Goal: Task Accomplishment & Management: Use online tool/utility

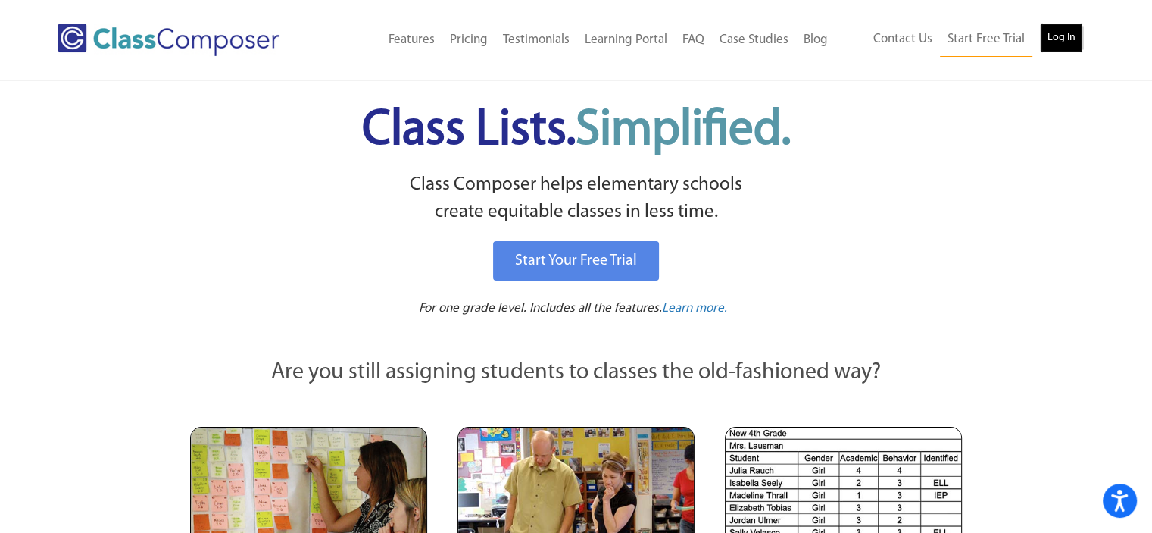
click at [1070, 41] on link "Log In" at bounding box center [1061, 38] width 43 height 30
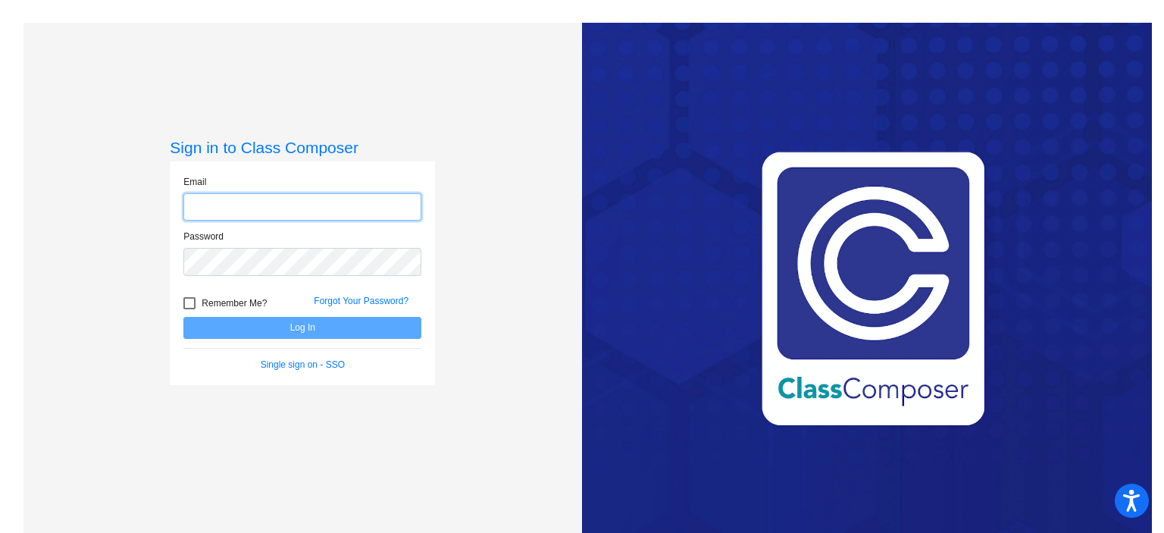
type input "[EMAIL_ADDRESS][DOMAIN_NAME]"
click at [188, 299] on div at bounding box center [189, 303] width 12 height 12
click at [189, 309] on input "Remember Me?" at bounding box center [189, 309] width 1 height 1
checkbox input "true"
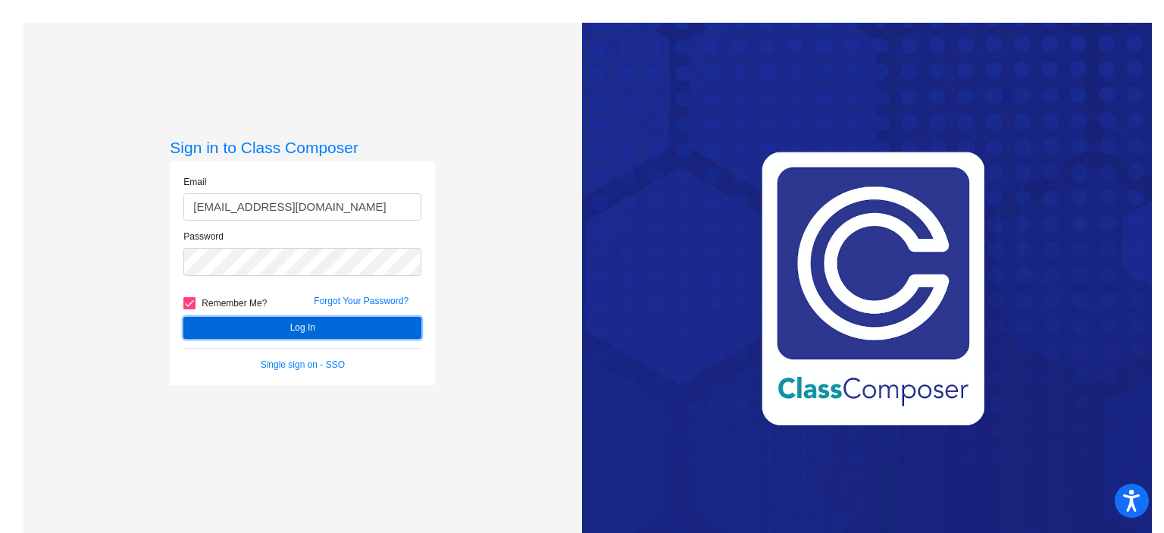
click at [293, 324] on button "Log In" at bounding box center [302, 328] width 238 height 22
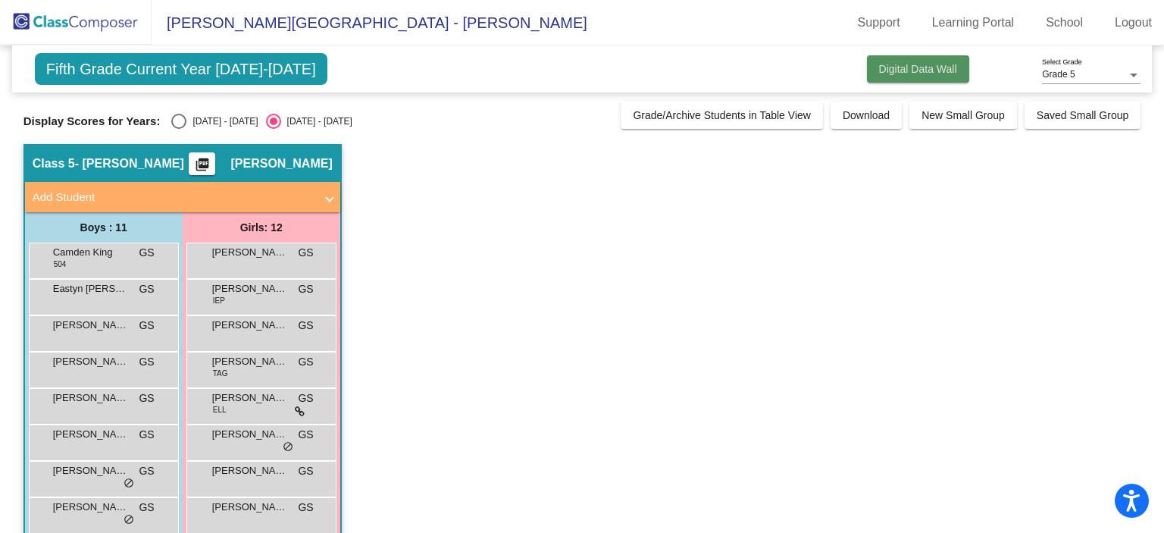
click at [894, 64] on span "Digital Data Wall" at bounding box center [918, 69] width 78 height 12
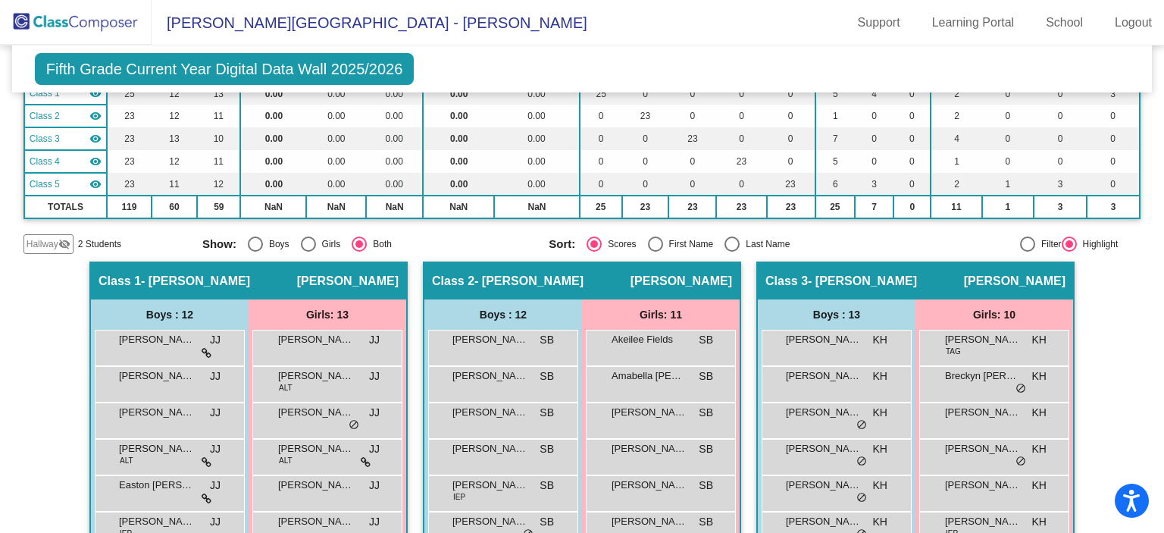
scroll to position [139, 0]
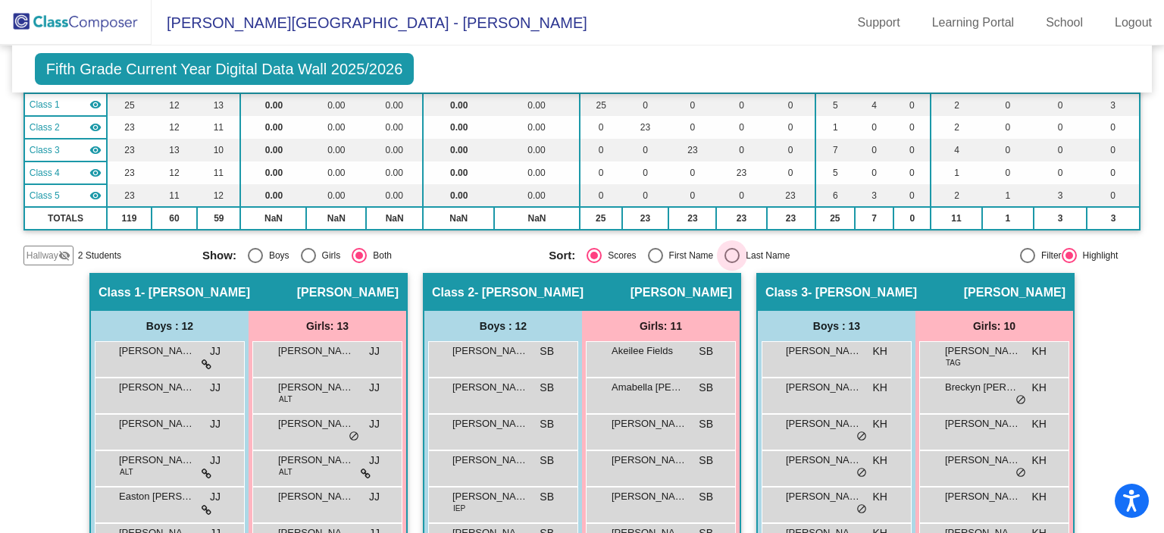
click at [726, 253] on div "Select an option" at bounding box center [731, 255] width 15 height 15
click at [731, 263] on input "Last Name" at bounding box center [731, 263] width 1 height 1
radio input "true"
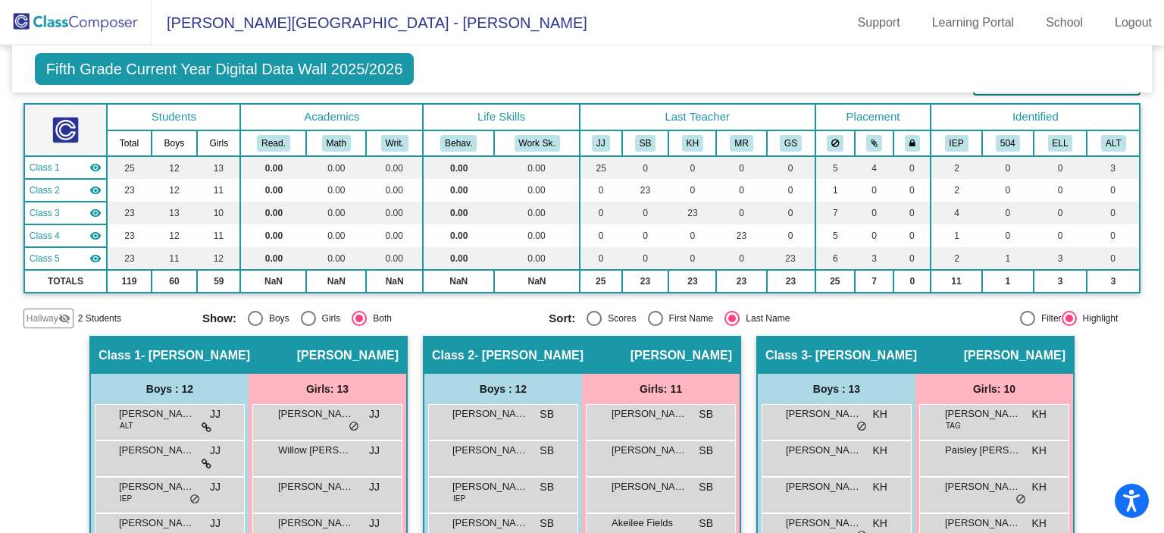
scroll to position [0, 0]
